Goal: Task Accomplishment & Management: Use online tool/utility

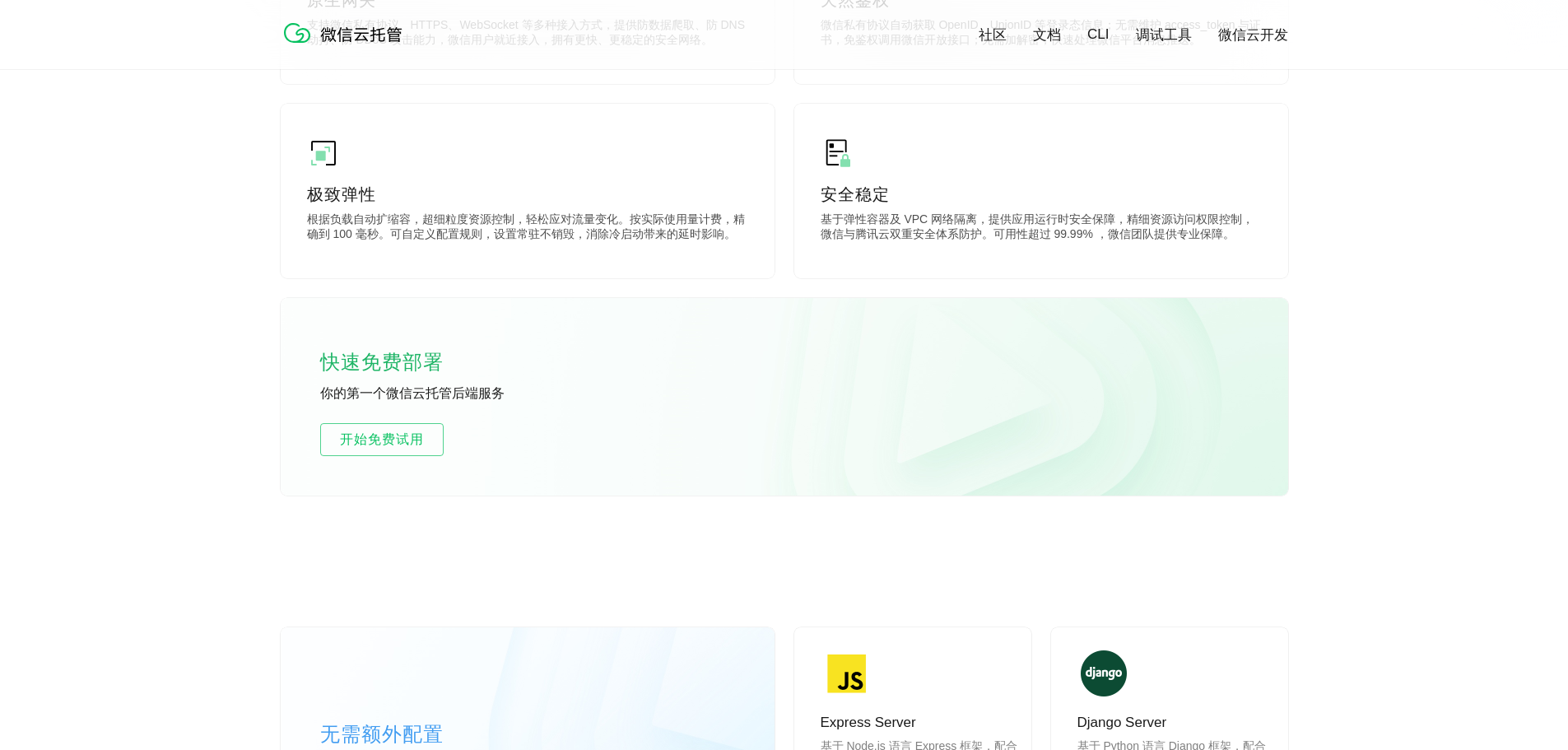
scroll to position [824, 0]
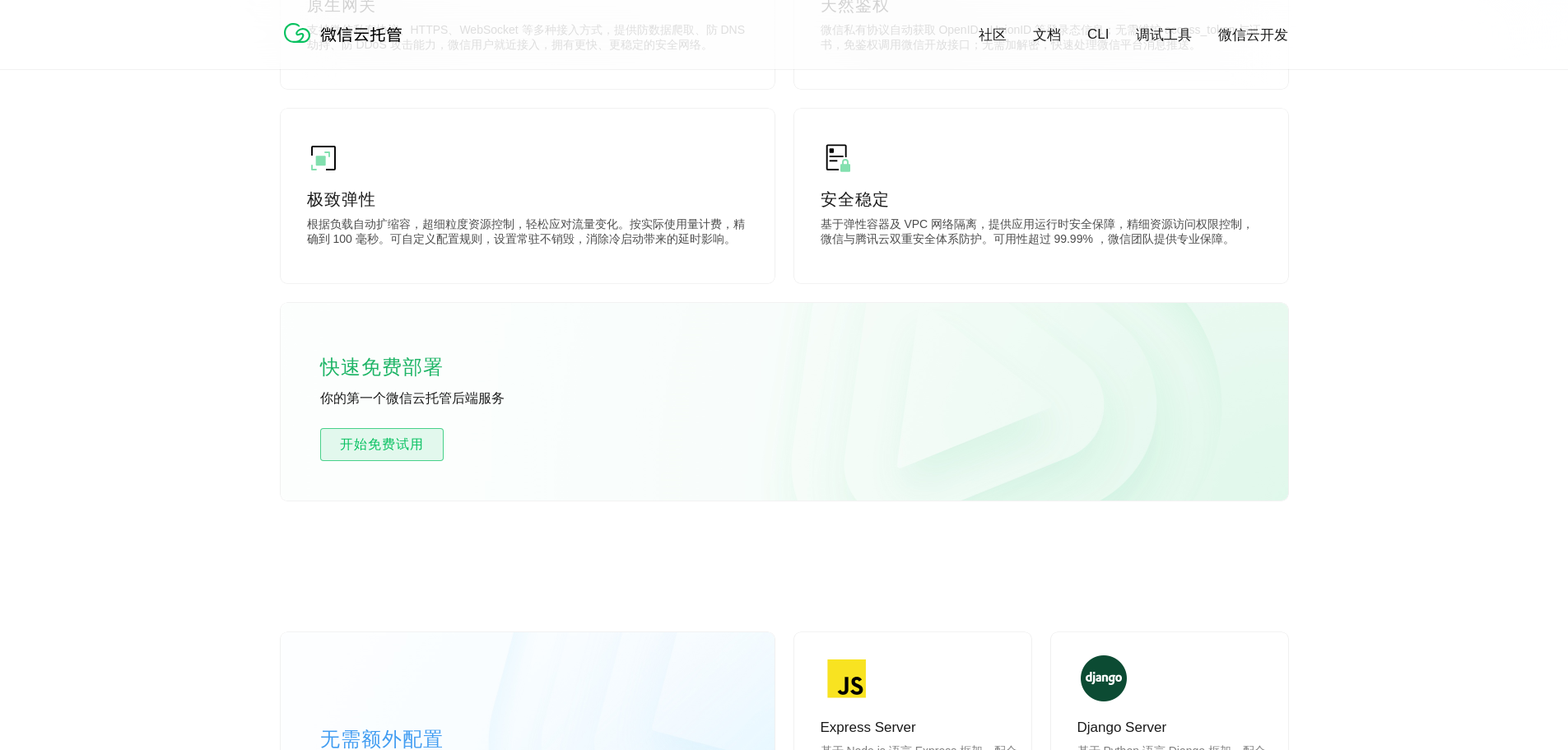
click at [398, 446] on span "开始免费试用" at bounding box center [382, 445] width 122 height 20
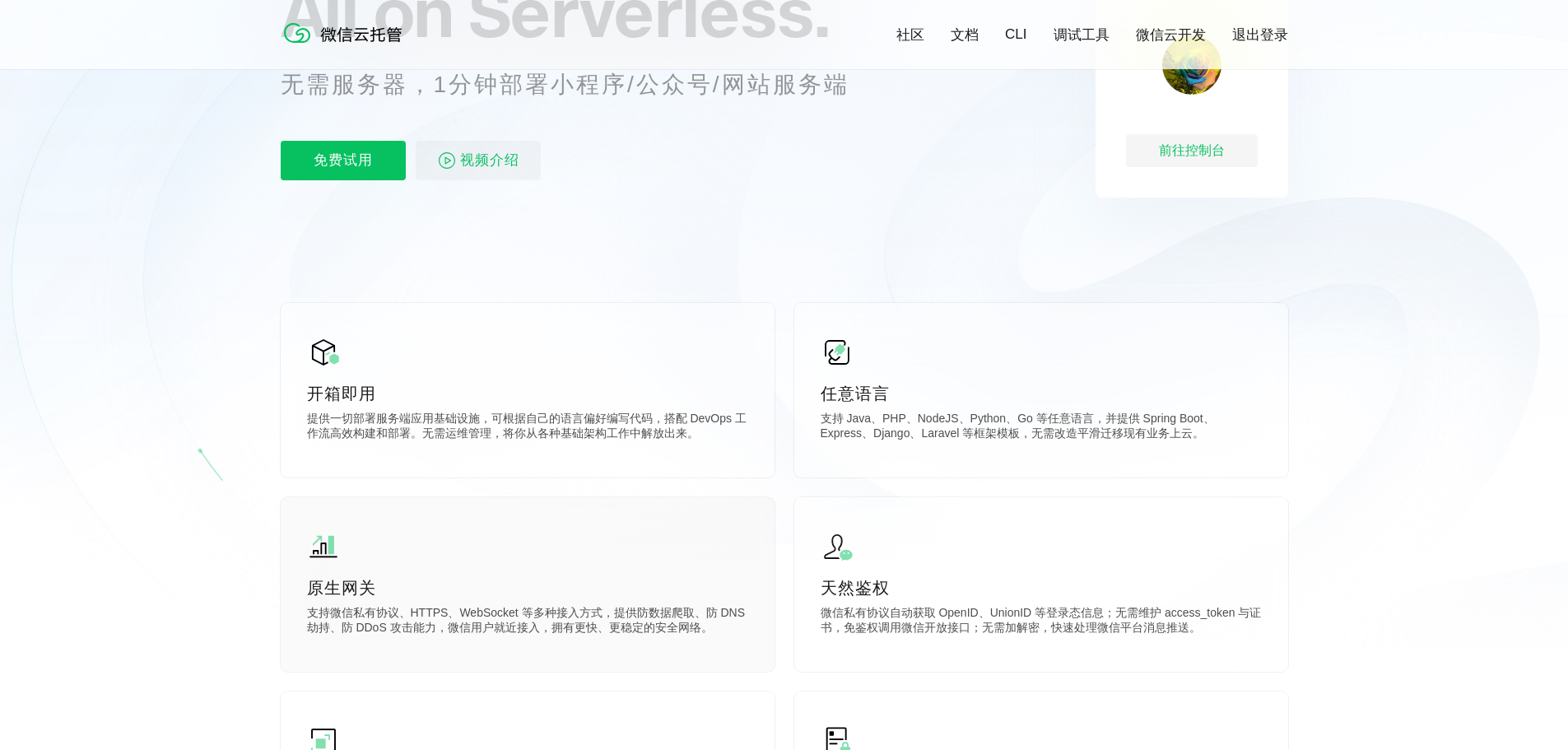
scroll to position [83, 0]
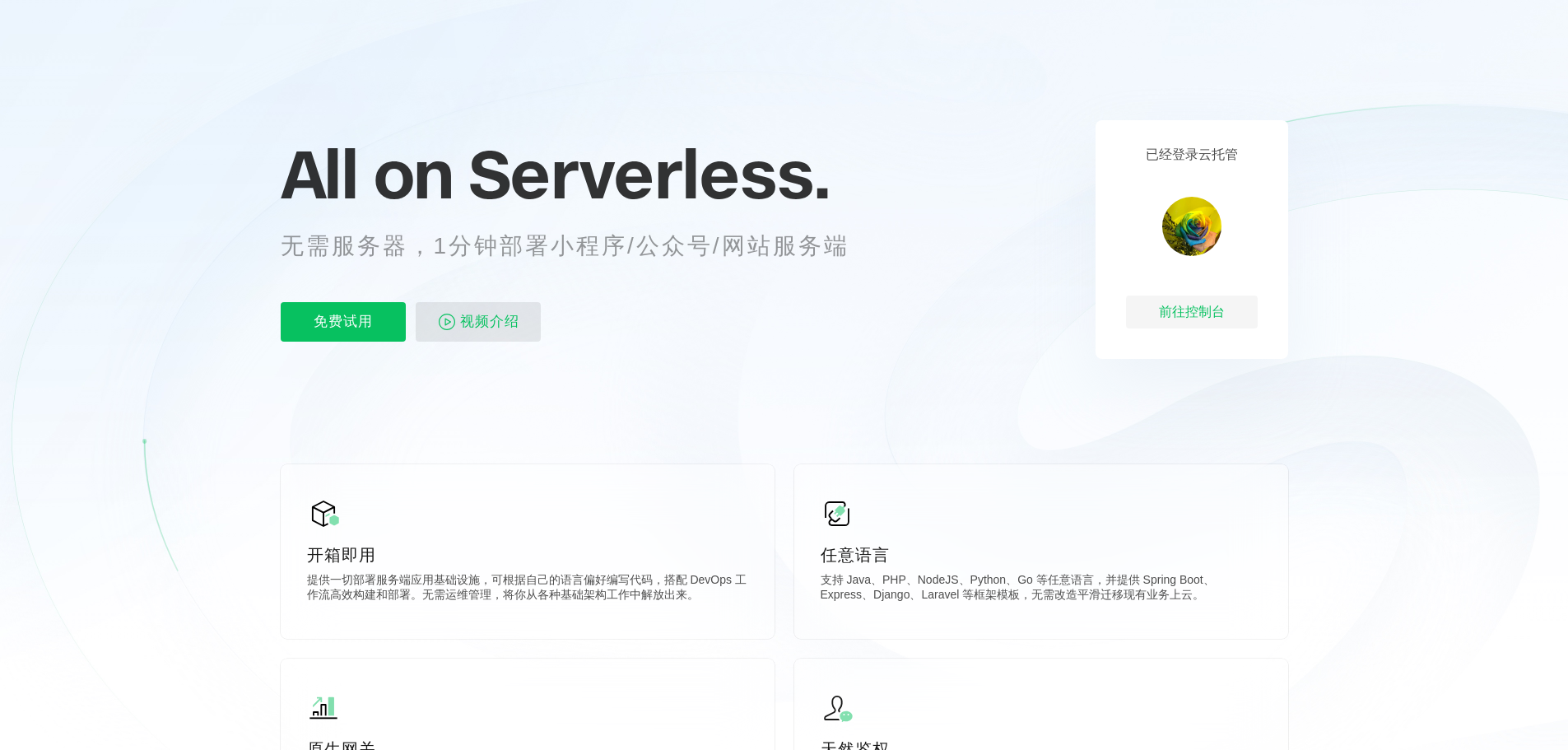
click at [493, 324] on span "视频介绍" at bounding box center [490, 322] width 59 height 39
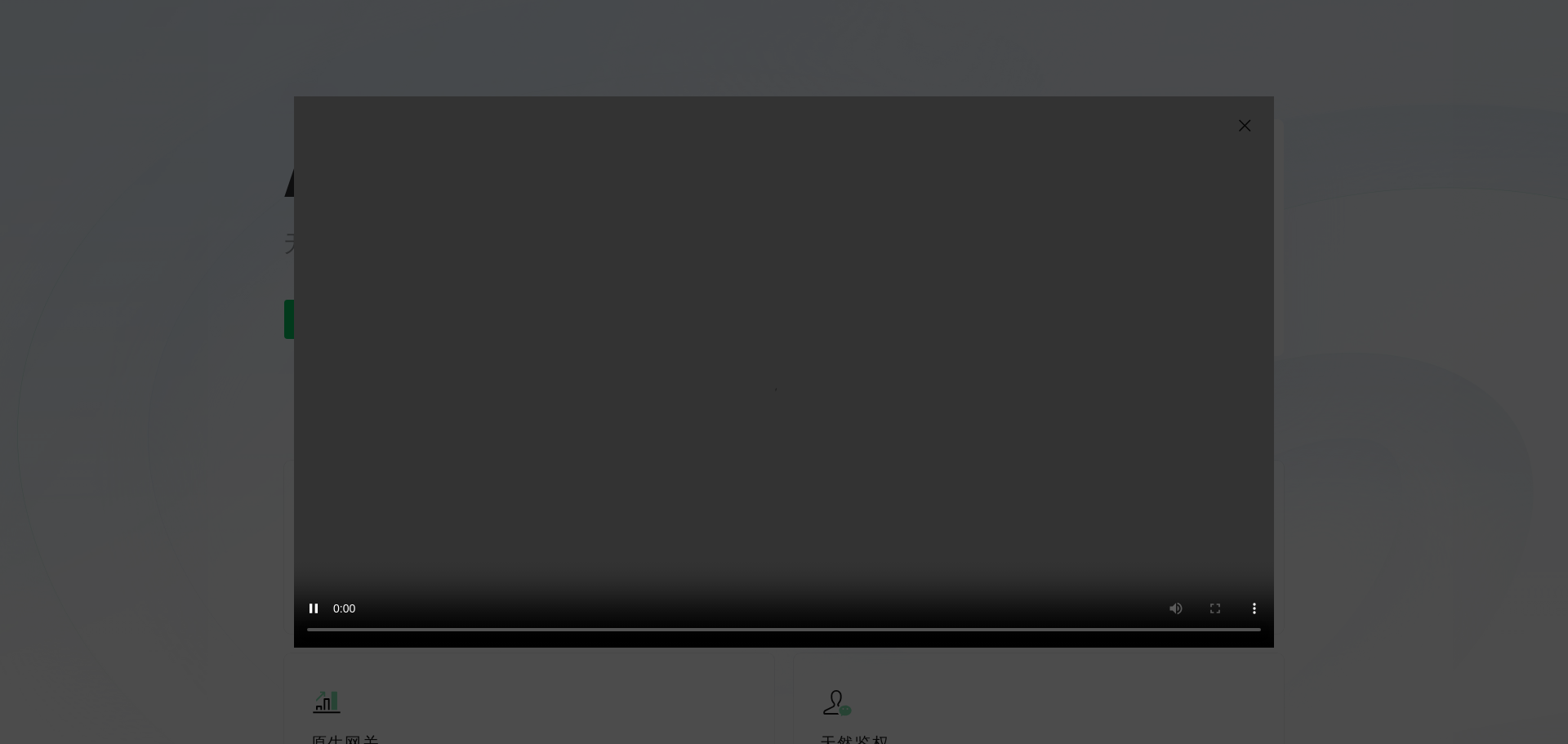
click at [1240, 122] on img at bounding box center [1245, 126] width 20 height 20
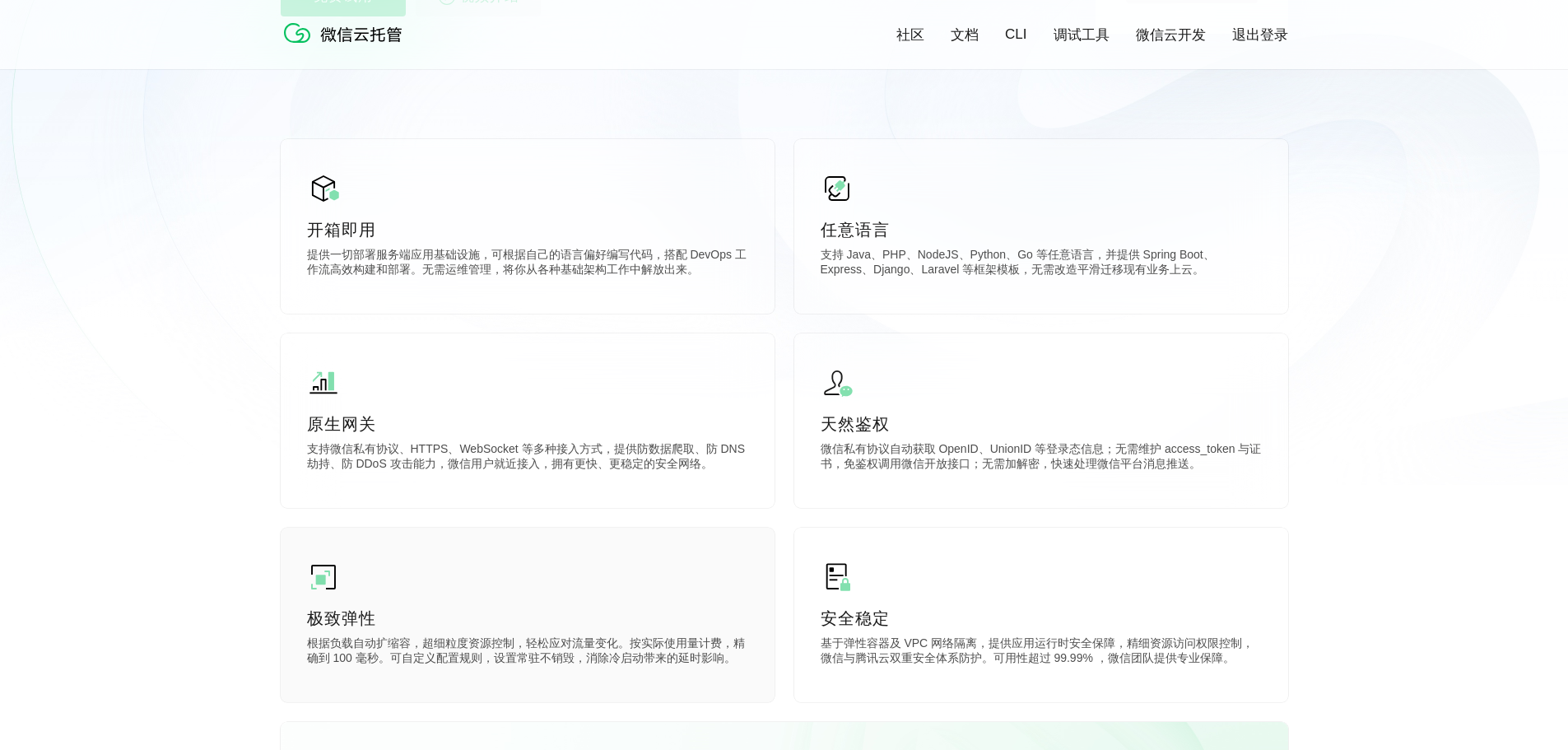
scroll to position [659, 0]
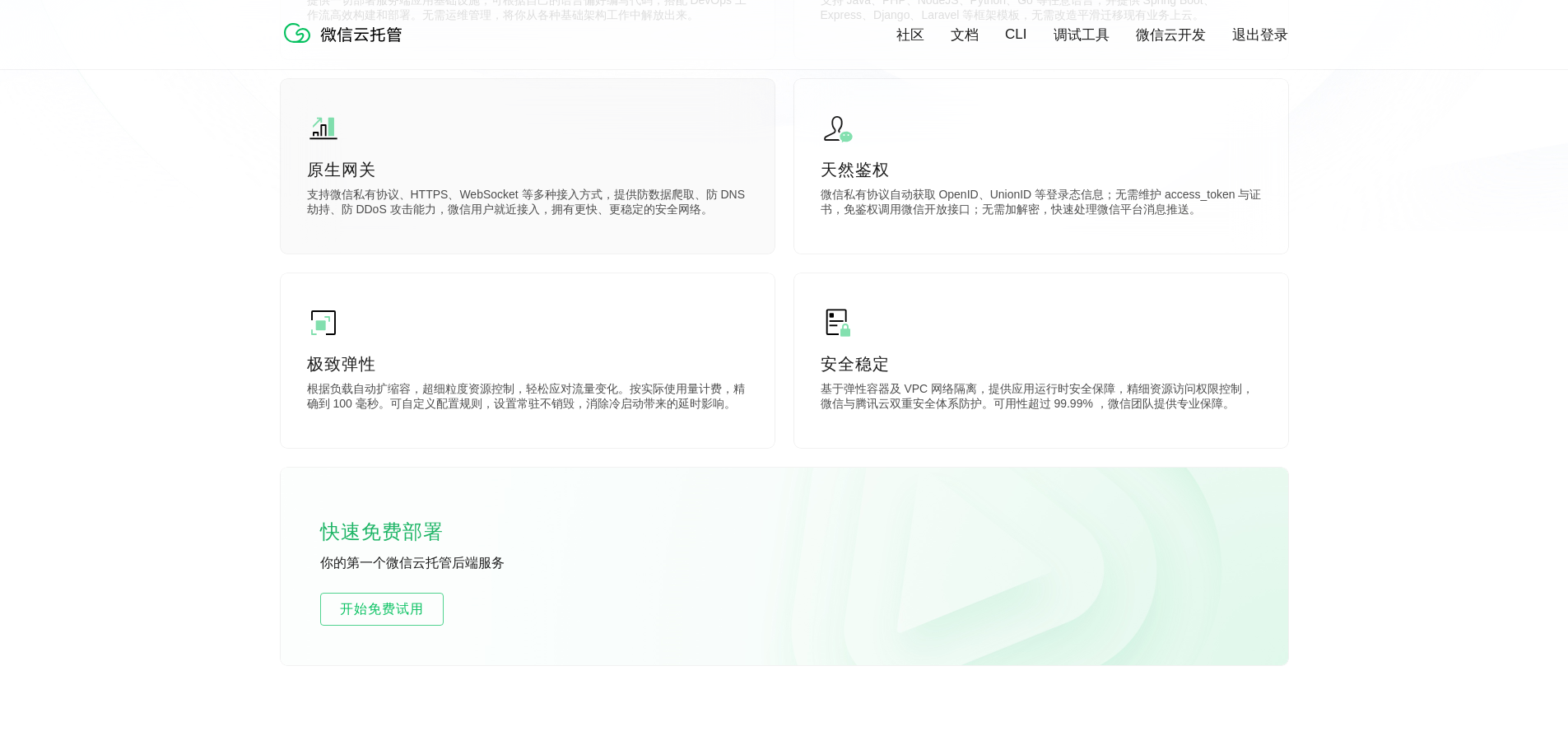
click at [633, 215] on p "支持微信私有协议、HTTPS、WebSocket 等多种接入方式，提供防数据爬取、防 DNS 劫持、防 DDoS 攻击能力，微信用户就近接入，拥有更快、更稳定…" at bounding box center [527, 204] width 441 height 33
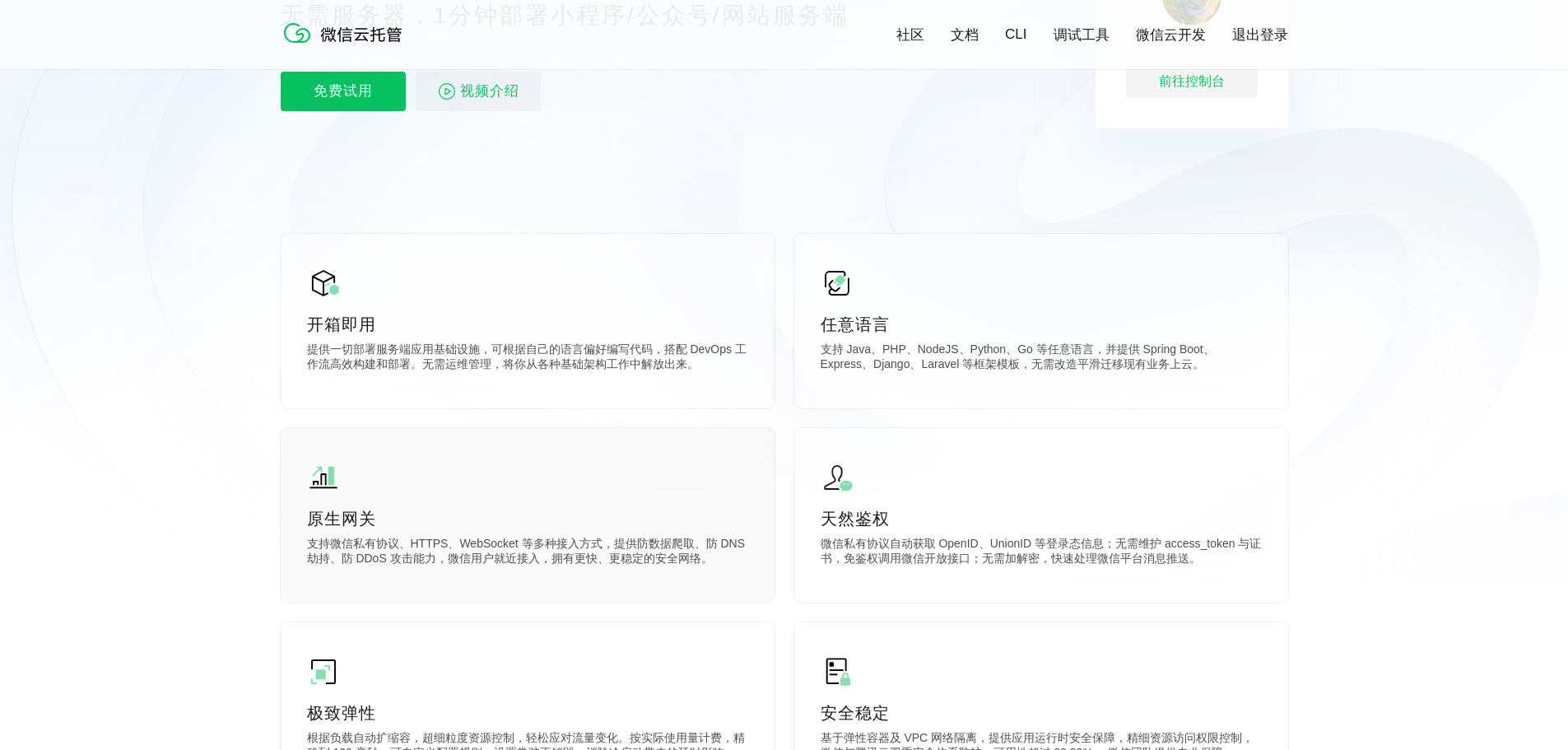
scroll to position [247, 0]
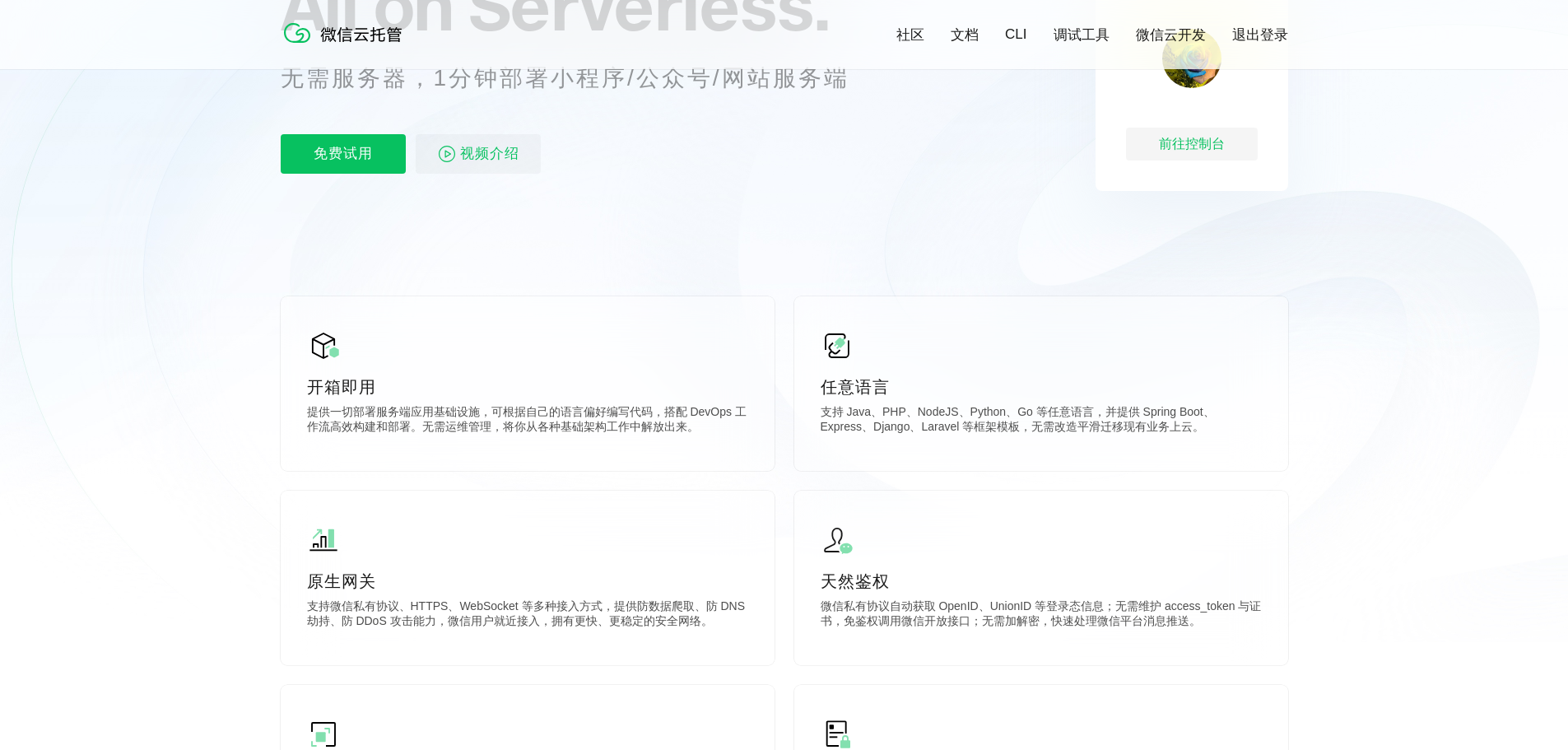
click at [1163, 34] on link "微信云开发" at bounding box center [1171, 35] width 70 height 19
click at [1222, 142] on div "前往控制台" at bounding box center [1193, 144] width 132 height 33
